Goal: Navigation & Orientation: Find specific page/section

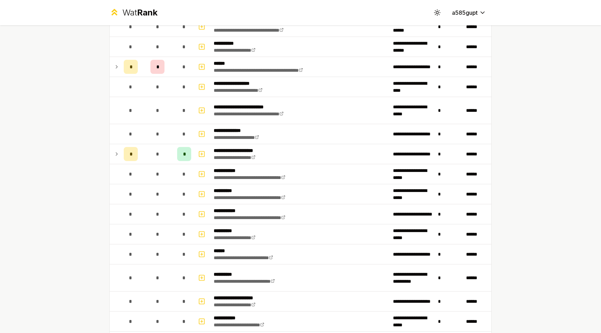
scroll to position [763, 0]
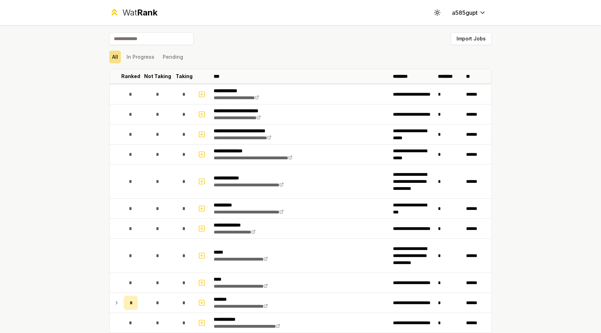
scroll to position [542, 0]
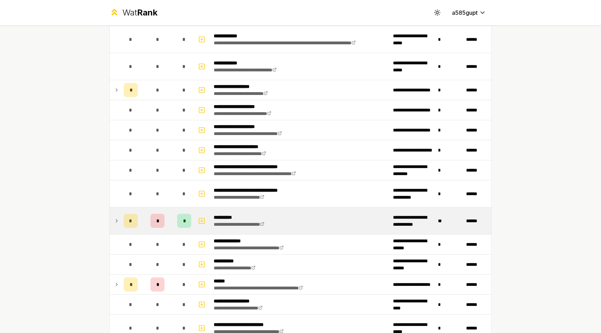
click at [116, 221] on icon at bounding box center [117, 221] width 6 height 8
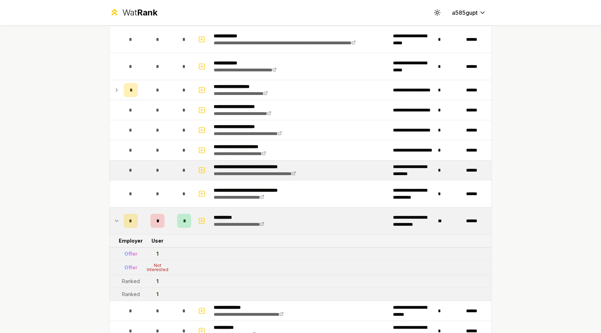
click at [119, 167] on td at bounding box center [115, 170] width 11 height 20
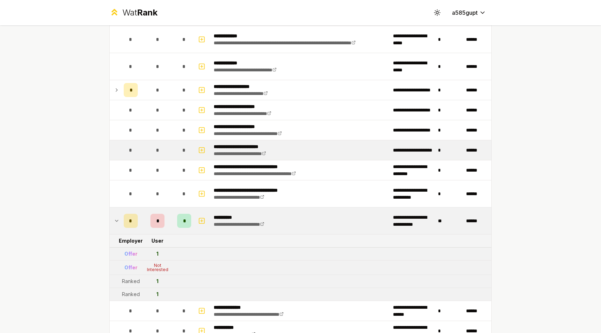
click at [268, 159] on td "**********" at bounding box center [300, 150] width 179 height 20
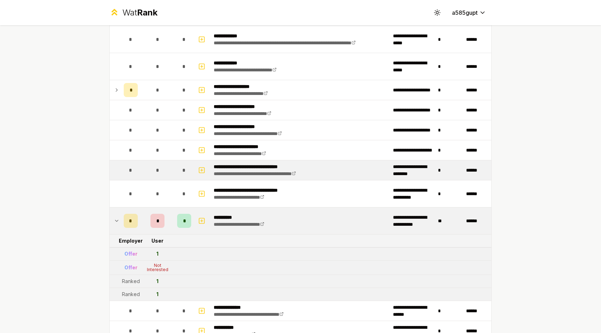
click at [267, 164] on p "**********" at bounding box center [268, 166] width 108 height 7
click at [289, 173] on link "**********" at bounding box center [255, 173] width 82 height 5
click at [351, 166] on td "**********" at bounding box center [300, 170] width 179 height 20
click at [152, 170] on div "*" at bounding box center [158, 170] width 14 height 14
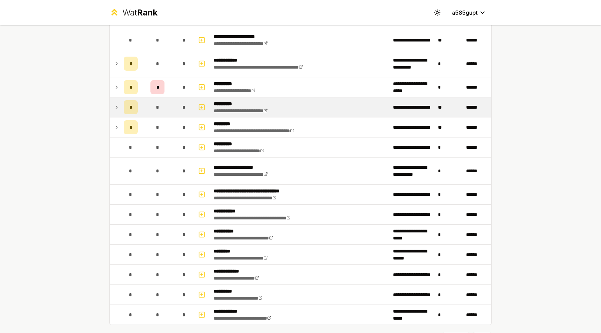
scroll to position [1426, 0]
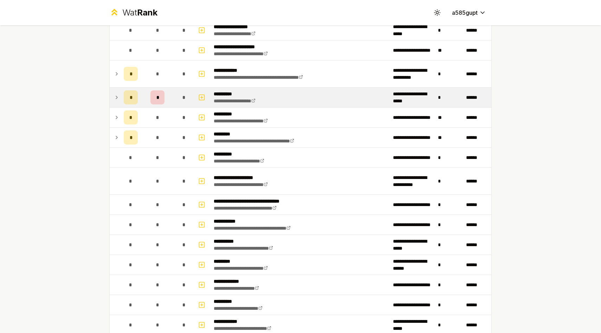
click at [157, 90] on td "*" at bounding box center [158, 98] width 34 height 20
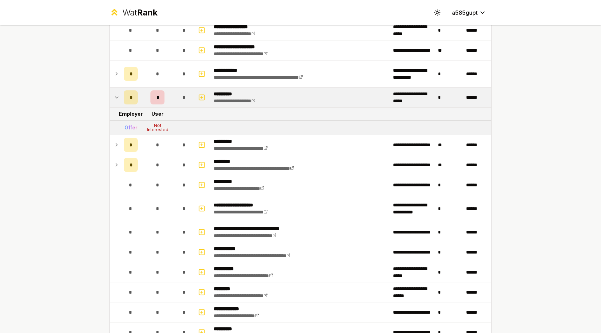
click at [157, 90] on td "*" at bounding box center [158, 98] width 34 height 20
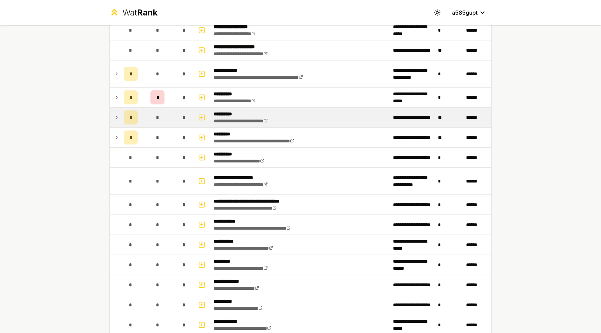
click at [151, 122] on div "*" at bounding box center [158, 117] width 14 height 14
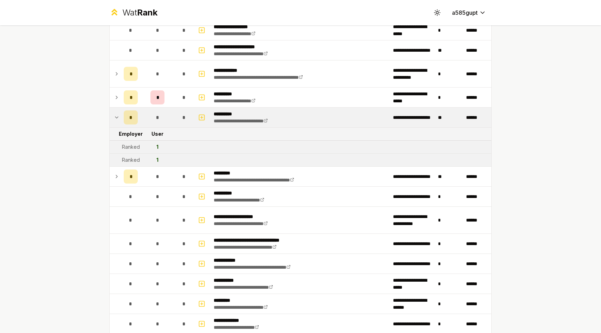
click at [152, 161] on td "1" at bounding box center [158, 160] width 34 height 13
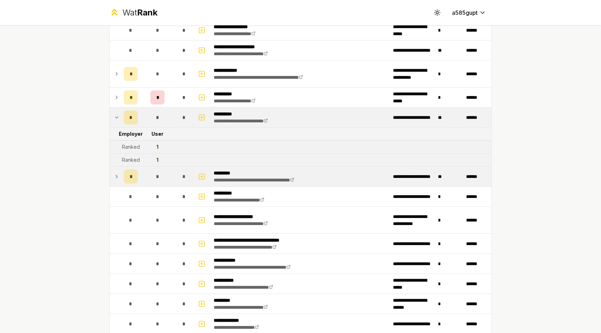
click at [152, 172] on div "*" at bounding box center [158, 177] width 14 height 14
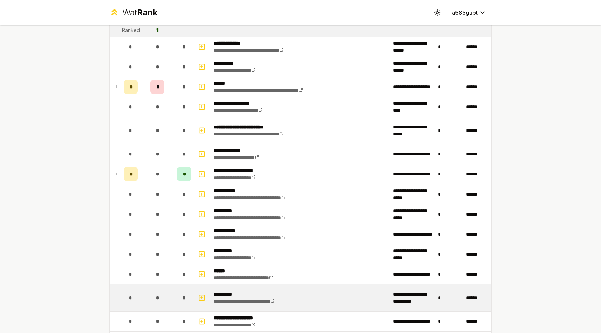
scroll to position [687, 0]
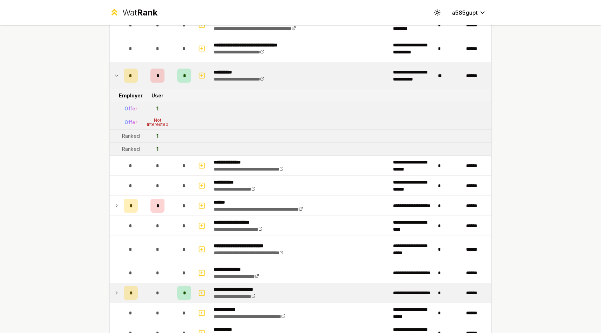
click at [152, 293] on div "*" at bounding box center [158, 293] width 14 height 14
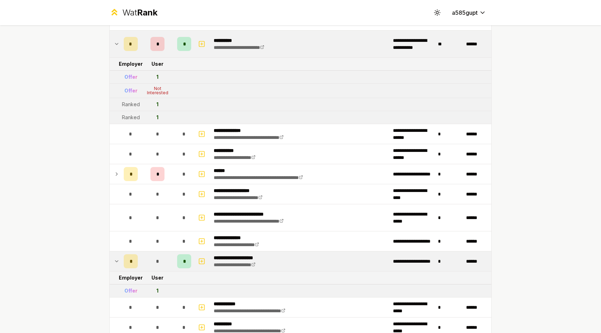
scroll to position [720, 0]
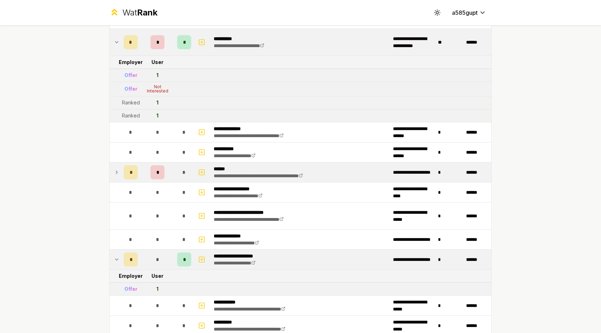
click at [168, 171] on td "*" at bounding box center [158, 173] width 34 height 20
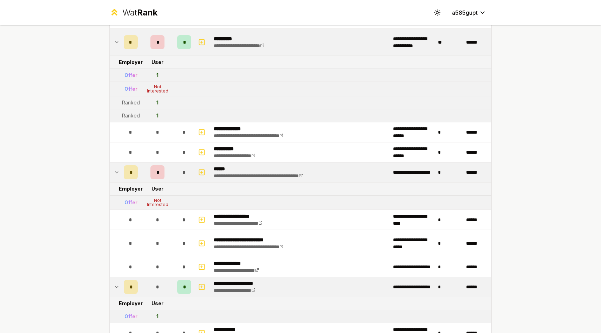
click at [168, 171] on td "*" at bounding box center [158, 173] width 34 height 20
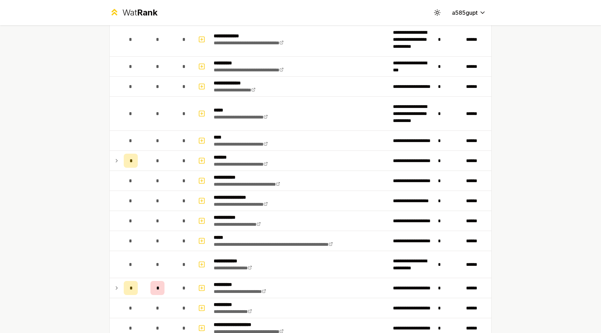
scroll to position [284, 0]
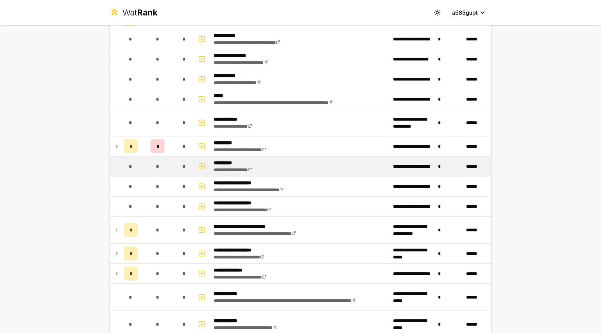
click at [170, 162] on td "*" at bounding box center [158, 167] width 34 height 20
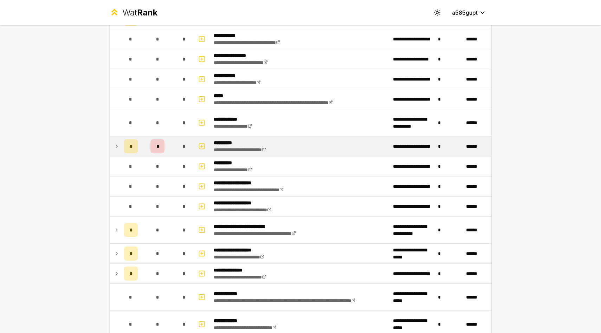
click at [172, 152] on td "*" at bounding box center [158, 146] width 34 height 20
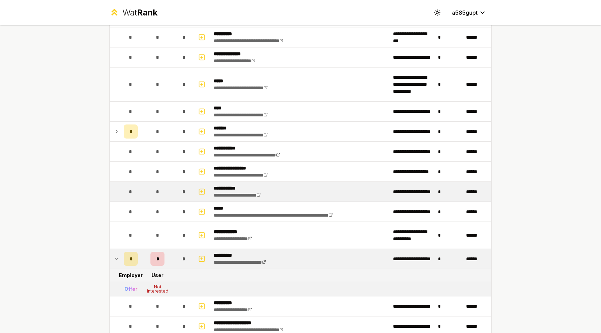
scroll to position [165, 0]
